Goal: Information Seeking & Learning: Learn about a topic

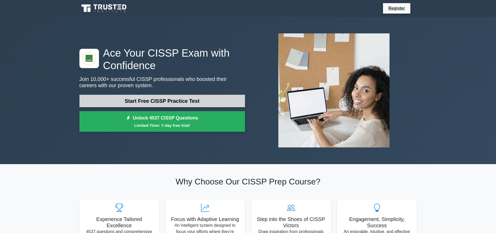
click at [176, 98] on link "Start Free CISSP Practice Test" at bounding box center [162, 101] width 166 height 13
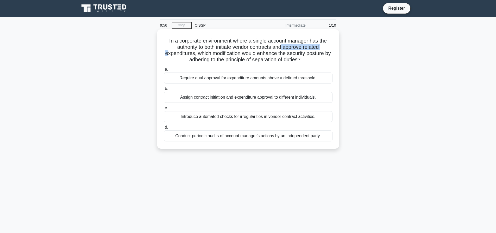
drag, startPoint x: 169, startPoint y: 50, endPoint x: 284, endPoint y: 50, distance: 115.2
click at [284, 50] on h5 "In a corporate environment where a single account manager has the authority to …" at bounding box center [248, 51] width 170 height 26
click at [267, 58] on h5 "In a corporate environment where a single account manager has the authority to …" at bounding box center [248, 51] width 170 height 26
drag, startPoint x: 214, startPoint y: 53, endPoint x: 309, endPoint y: 62, distance: 95.8
click at [309, 62] on h5 "In a corporate environment where a single account manager has the authority to …" at bounding box center [248, 51] width 170 height 26
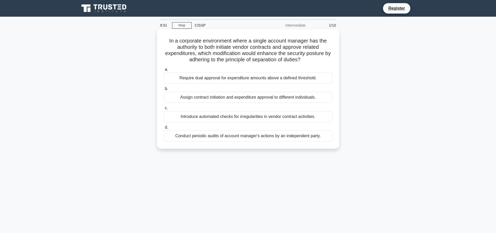
click at [306, 62] on icon at bounding box center [303, 61] width 6 height 4
click at [229, 76] on div "Require dual approval for expenditure amounts above a defined threshold." at bounding box center [248, 77] width 169 height 11
click at [164, 71] on input "a. Require dual approval for expenditure amounts above a defined threshold." at bounding box center [164, 69] width 0 height 3
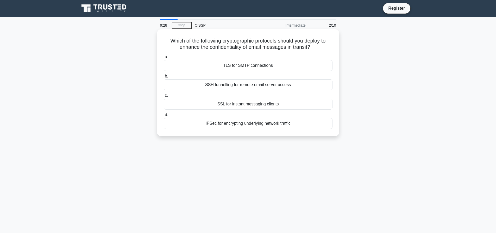
click at [264, 88] on div "SSH tunnelling for remote email server access" at bounding box center [248, 84] width 169 height 11
click at [164, 78] on input "b. SSH tunnelling for remote email server access" at bounding box center [164, 76] width 0 height 3
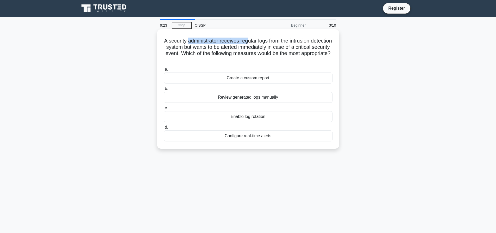
drag, startPoint x: 199, startPoint y: 43, endPoint x: 260, endPoint y: 37, distance: 62.0
click at [260, 38] on h5 "A security administrator receives regular logs from the intrusion detection sys…" at bounding box center [248, 51] width 170 height 26
click at [266, 137] on div "Configure real-time alerts" at bounding box center [248, 135] width 169 height 11
click at [164, 129] on input "d. Configure real-time alerts" at bounding box center [164, 127] width 0 height 3
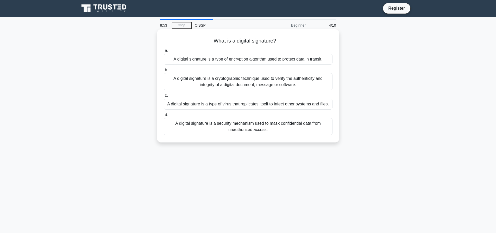
click at [251, 82] on div "A digital signature is a cryptographic technique used to verify the authenticit…" at bounding box center [248, 81] width 169 height 17
click at [164, 72] on input "b. A digital signature is a cryptographic technique used to verify the authenti…" at bounding box center [164, 69] width 0 height 3
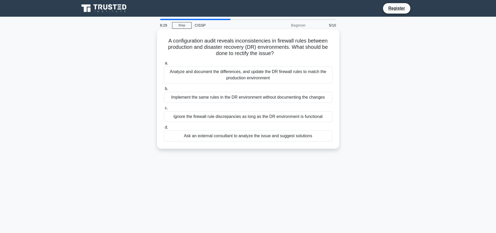
click at [254, 81] on div "Analyze and document the differences, and update the DR firewall rules to match…" at bounding box center [248, 74] width 169 height 17
click at [164, 65] on input "a. Analyze and document the differences, and update the DR [PERSON_NAME] rules …" at bounding box center [164, 63] width 0 height 3
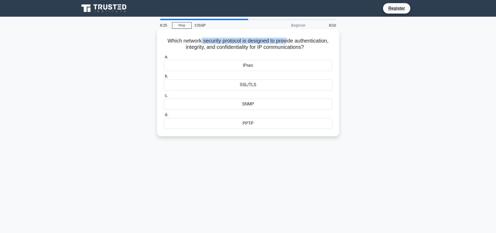
drag, startPoint x: 199, startPoint y: 39, endPoint x: 287, endPoint y: 39, distance: 88.6
click at [287, 39] on h5 "Which network security protocol is designed to provide authentication, integrit…" at bounding box center [248, 44] width 170 height 13
click at [297, 42] on h5 "Which network security protocol is designed to provide authentication, integrit…" at bounding box center [248, 44] width 170 height 13
click at [298, 65] on div "IPsec" at bounding box center [248, 65] width 169 height 11
click at [164, 59] on input "a. IPsec" at bounding box center [164, 56] width 0 height 3
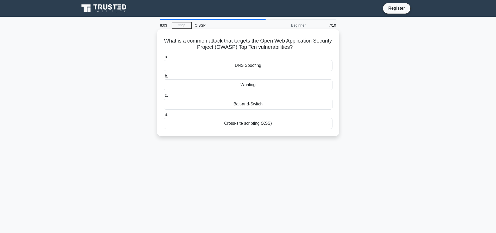
click at [299, 71] on div "DNS Spoofing" at bounding box center [248, 65] width 169 height 11
click at [164, 59] on input "a. DNS Spoofing" at bounding box center [164, 56] width 0 height 3
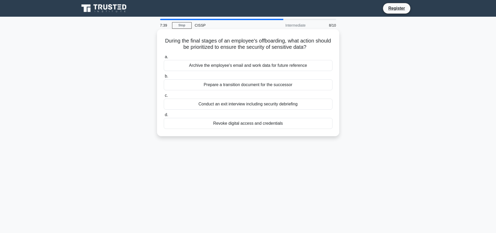
click at [241, 123] on div "Revoke digital access and credentials" at bounding box center [248, 123] width 169 height 11
click at [164, 116] on input "d. Revoke digital access and credentials" at bounding box center [164, 114] width 0 height 3
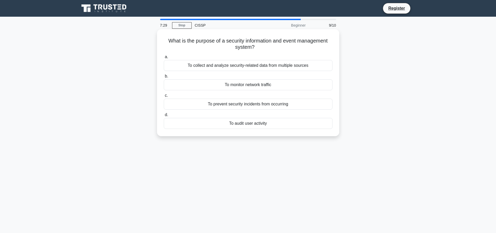
click at [292, 64] on div "To collect and analyze security-related data from multiple sources" at bounding box center [248, 65] width 169 height 11
click at [164, 59] on input "a. To collect and analyze security-related data from multiple sources" at bounding box center [164, 56] width 0 height 3
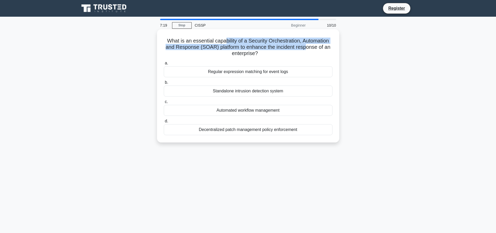
drag, startPoint x: 224, startPoint y: 42, endPoint x: 307, endPoint y: 47, distance: 83.0
click at [307, 47] on h5 "What is an essential capability of a Security Orchestration, Automation and Res…" at bounding box center [248, 47] width 170 height 19
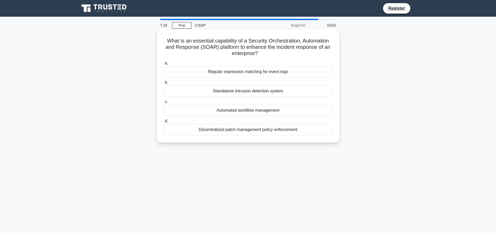
click at [277, 57] on div "What is an essential capability of a Security Orchestration, Automation and Res…" at bounding box center [248, 85] width 178 height 109
click at [259, 74] on div "Regular expression matching for event logs" at bounding box center [248, 71] width 169 height 11
click at [164, 65] on input "a. Regular expression matching for event logs" at bounding box center [164, 63] width 0 height 3
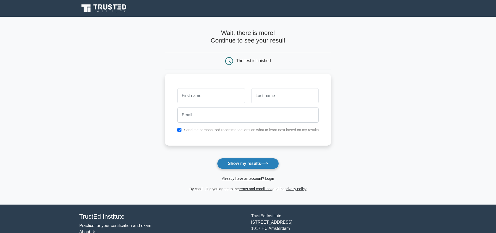
click at [255, 164] on button "Show my results" at bounding box center [248, 163] width 62 height 11
click at [225, 96] on input "text" at bounding box center [210, 94] width 67 height 15
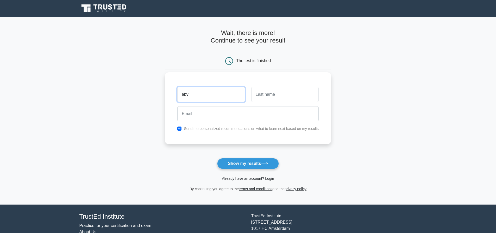
type input "abv"
click at [286, 99] on input "text" at bounding box center [284, 94] width 67 height 15
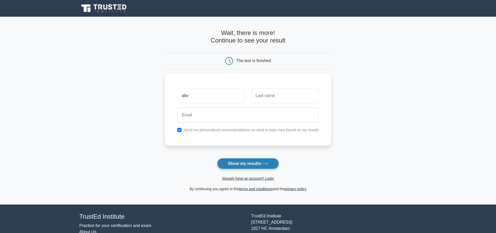
click at [256, 166] on button "Show my results" at bounding box center [248, 163] width 62 height 11
click at [210, 130] on label "Send me personalized recommendations on what to learn next based on my results" at bounding box center [251, 128] width 135 height 4
click at [292, 100] on input "text" at bounding box center [284, 94] width 67 height 15
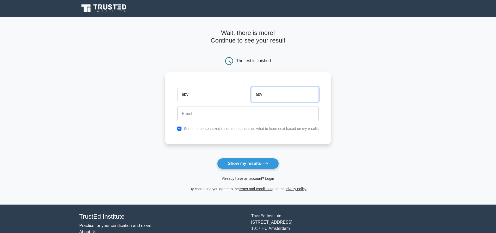
type input "abv"
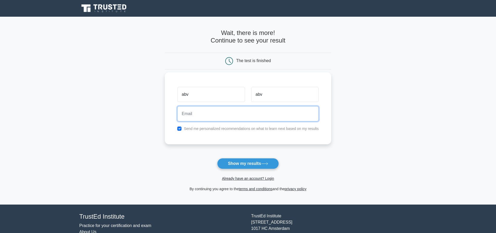
click at [254, 118] on input "email" at bounding box center [248, 113] width 142 height 15
click at [186, 132] on div "abv abv Send me personalized recommendations on what to learn next based on my …" at bounding box center [248, 108] width 167 height 72
click at [182, 130] on div "Send me personalized recommendations on what to learn next based on my results" at bounding box center [248, 128] width 148 height 6
click at [177, 129] on div "Send me personalized recommendations on what to learn next based on my results" at bounding box center [248, 128] width 148 height 6
click at [179, 129] on input "checkbox" at bounding box center [179, 128] width 4 height 4
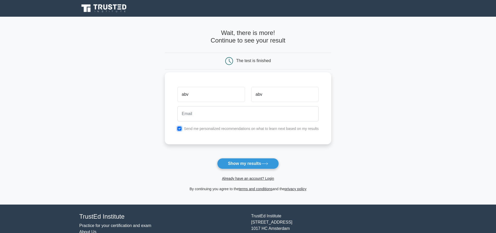
checkbox input "false"
click at [255, 164] on button "Show my results" at bounding box center [248, 163] width 62 height 11
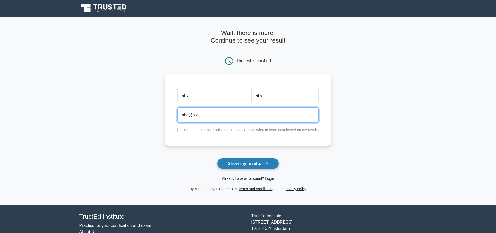
type input "abc@a.c"
click at [251, 166] on button "Show my results" at bounding box center [248, 163] width 62 height 11
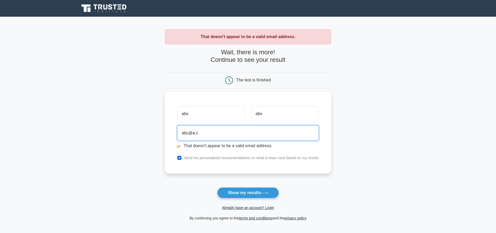
click at [212, 136] on input "abc@a.c" at bounding box center [248, 132] width 142 height 15
click at [193, 136] on input "[EMAIL_ADDRESS][DOMAIN_NAME]" at bounding box center [248, 132] width 142 height 15
type input "[EMAIL_ADDRESS][DOMAIN_NAME]"
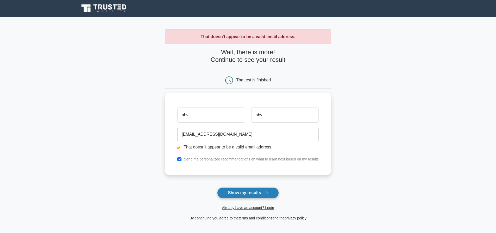
click at [234, 191] on button "Show my results" at bounding box center [248, 192] width 62 height 11
click at [234, 191] on form "Wait, there is more! Continue to see your result The test is finished abv abv" at bounding box center [248, 134] width 167 height 173
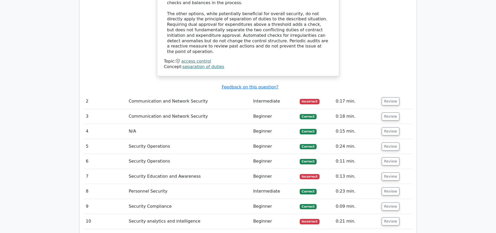
scroll to position [652, 0]
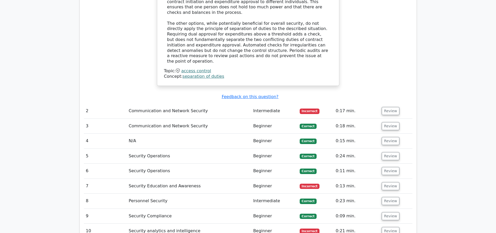
click at [332, 103] on td "Incorrect" at bounding box center [316, 110] width 36 height 15
click at [335, 103] on td "0:17 min." at bounding box center [357, 110] width 46 height 15
click at [388, 107] on button "Review" at bounding box center [391, 111] width 18 height 8
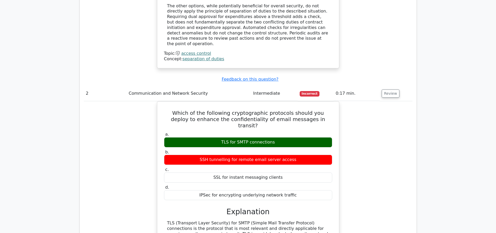
scroll to position [678, 0]
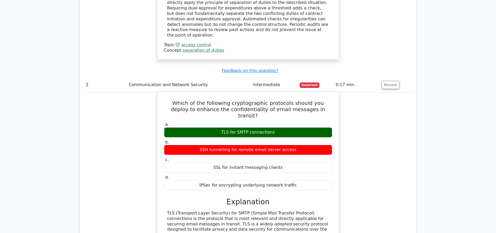
drag, startPoint x: 169, startPoint y: 203, endPoint x: 320, endPoint y: 200, distance: 150.9
drag, startPoint x: 287, startPoint y: 201, endPoint x: 315, endPoint y: 202, distance: 27.4
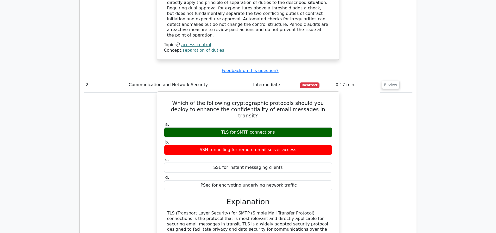
drag, startPoint x: 187, startPoint y: 209, endPoint x: 313, endPoint y: 208, distance: 125.9
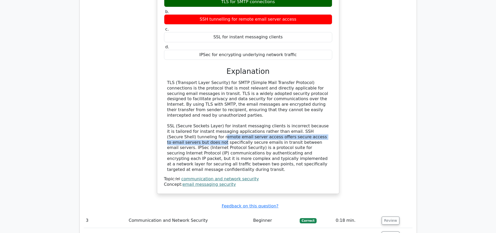
scroll to position [886, 0]
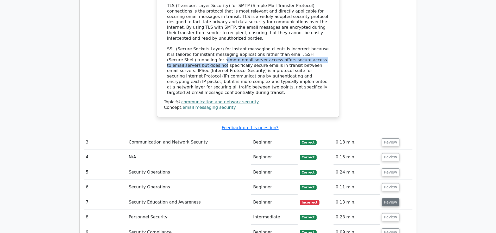
click at [384, 198] on button "Review" at bounding box center [391, 202] width 18 height 8
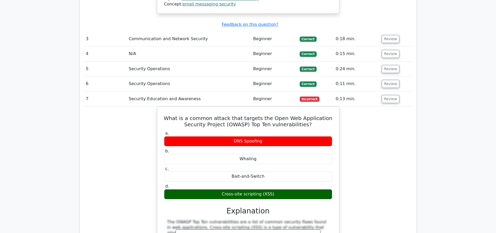
scroll to position [990, 0]
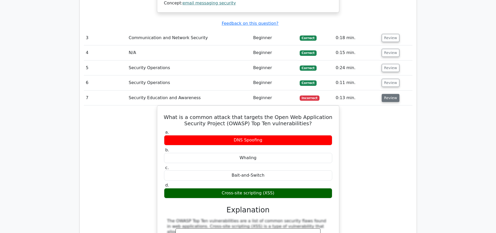
click at [394, 94] on button "Review" at bounding box center [391, 98] width 18 height 8
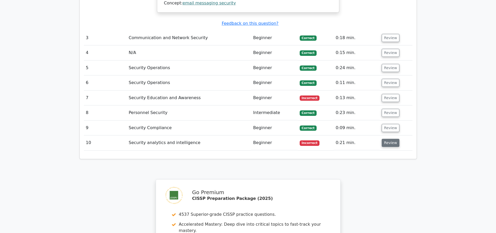
click at [389, 139] on button "Review" at bounding box center [391, 143] width 18 height 8
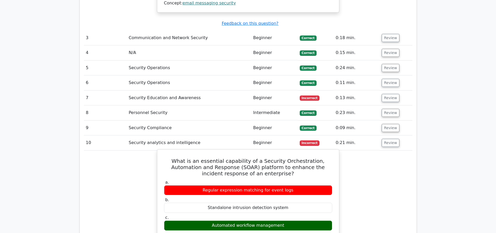
drag, startPoint x: 201, startPoint y: 125, endPoint x: 296, endPoint y: 125, distance: 94.1
click at [296, 185] on div "Regular expression matching for event logs" at bounding box center [248, 190] width 168 height 10
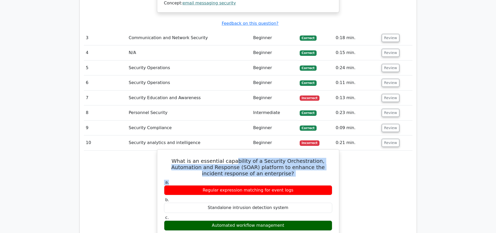
drag, startPoint x: 249, startPoint y: 110, endPoint x: 278, endPoint y: 119, distance: 30.2
click at [278, 180] on label "a. Regular expression matching for event logs" at bounding box center [248, 188] width 168 height 16
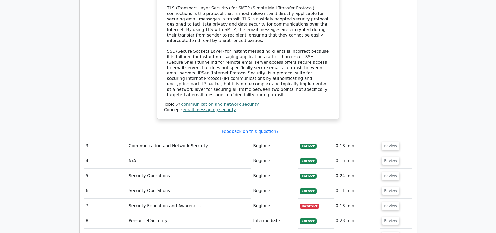
scroll to position [912, 0]
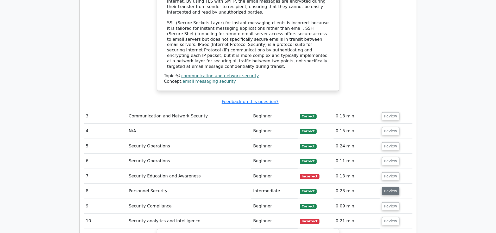
click at [391, 187] on button "Review" at bounding box center [391, 191] width 18 height 8
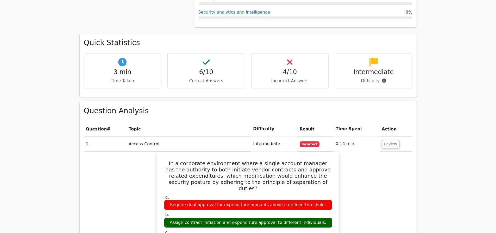
scroll to position [313, 0]
